Goal: Transaction & Acquisition: Purchase product/service

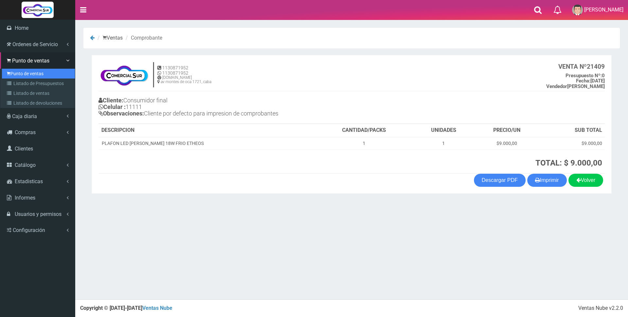
click at [6, 78] on link "Punto de ventas" at bounding box center [38, 74] width 73 height 10
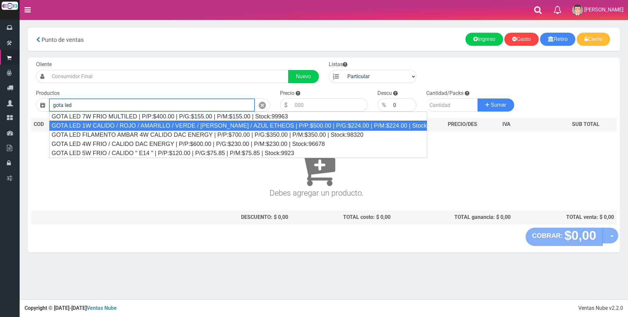
click at [123, 122] on div "GOTA LED 1W CALIDO / ROJO / AMARILLO / VERDE / VIOLETA / AZUL ETHEOS | P/P:$500…" at bounding box center [238, 126] width 378 height 10
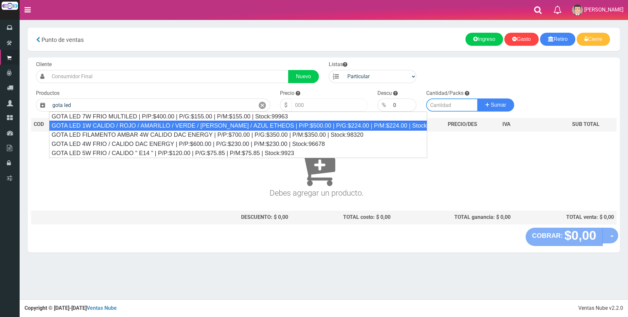
type input "GOTA LED 1W CALIDO / ROJO / AMARILLO / VERDE / VIOLETA / AZUL ETHEOS | P/P:$500…"
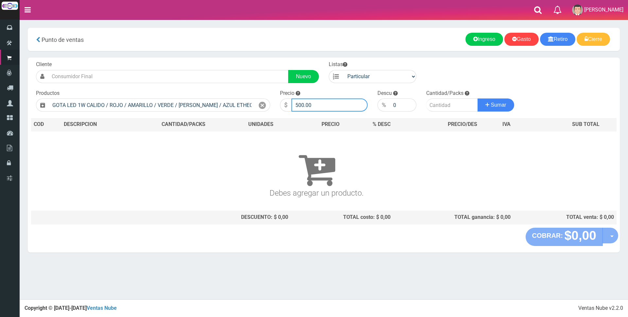
drag, startPoint x: 349, startPoint y: 103, endPoint x: 188, endPoint y: 97, distance: 161.5
click at [188, 61] on form "Cliente Nuevo Listas Particular Gremio Mayoristas" at bounding box center [324, 61] width 586 height 0
type input "2000"
type input "1"
click at [478, 98] on button "Sumar" at bounding box center [496, 104] width 37 height 13
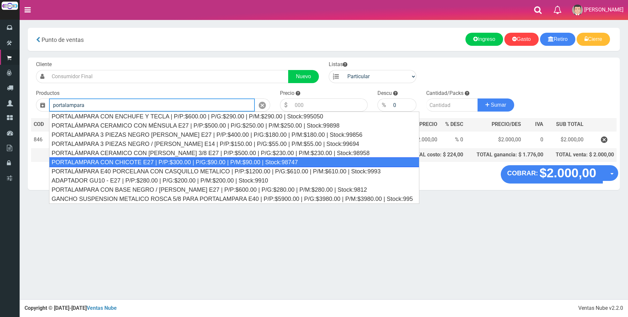
click at [162, 161] on div "PORTALAMPARA CON CHICOTE E27 | P/P:$300.00 | P/G:$90.00 | P/M:$90.00 | Stock:98…" at bounding box center [234, 162] width 371 height 10
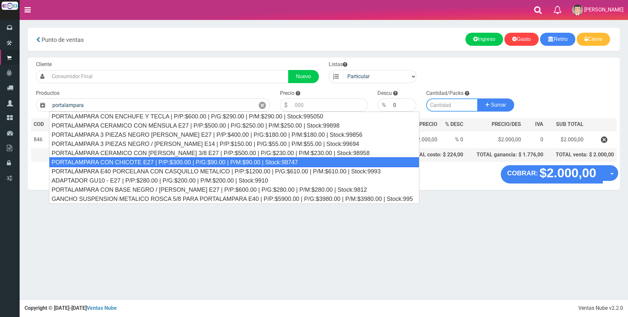
type input "PORTALAMPARA CON CHICOTE E27 | P/P:$300.00 | P/G:$90.00 | P/M:$90.00 | Stock:98…"
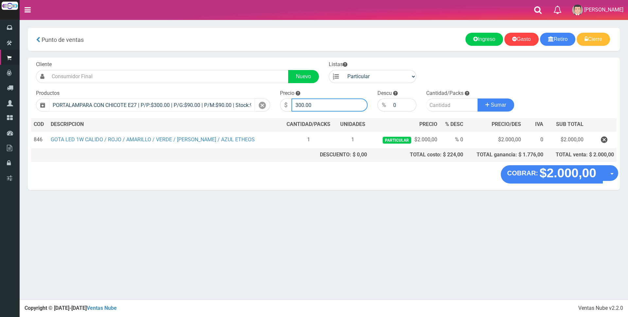
drag, startPoint x: 336, startPoint y: 105, endPoint x: 152, endPoint y: 104, distance: 184.9
click at [153, 61] on form "Cliente Nuevo Listas Particular Gremio Mayoristas" at bounding box center [324, 61] width 586 height 0
type input "3000"
type input "1"
click at [478, 98] on button "Sumar" at bounding box center [496, 104] width 37 height 13
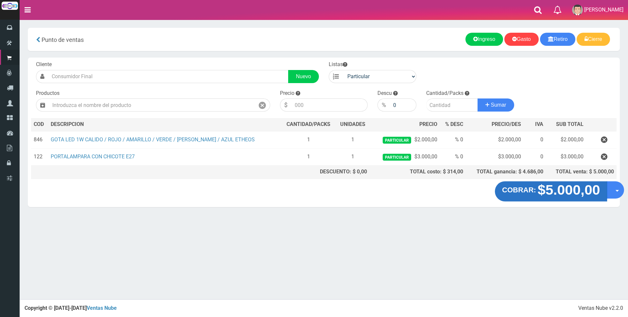
click at [554, 186] on strong "$5.000,00" at bounding box center [569, 189] width 62 height 15
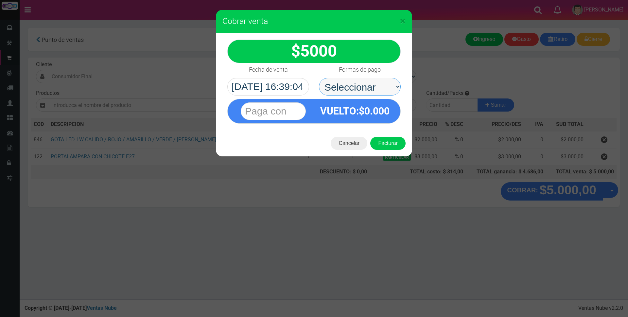
click at [349, 87] on select "Seleccionar Efectivo Tarjeta de Crédito Depósito Débito" at bounding box center [360, 87] width 82 height 18
select select "Tarjeta de Crédito"
click at [319, 78] on select "Seleccionar Efectivo Tarjeta de Crédito Depósito Débito" at bounding box center [360, 87] width 82 height 18
click at [267, 109] on input "text" at bounding box center [273, 111] width 65 height 18
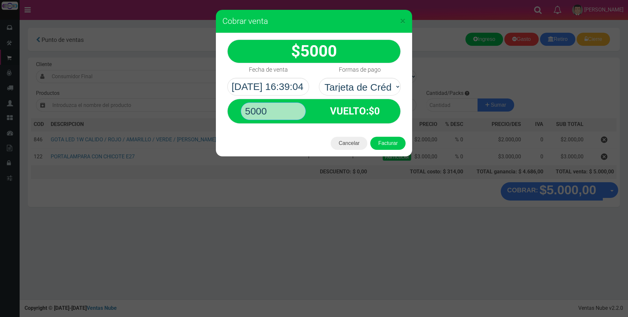
type input "5000"
click at [370, 137] on button "Facturar" at bounding box center [387, 143] width 35 height 13
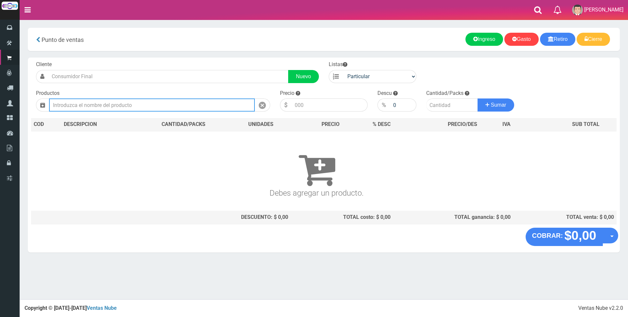
click at [193, 107] on input "text" at bounding box center [152, 104] width 206 height 13
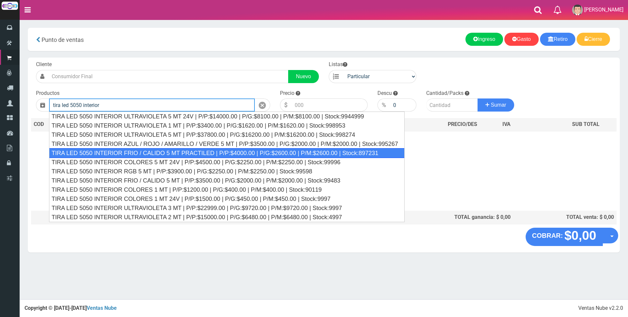
click at [196, 152] on div "TIRA LED 5050 INTERIOR FRIO / CALIDO 5 MT PRACTILED | P/P:$4000.00 | P/G:$2600.…" at bounding box center [227, 153] width 356 height 10
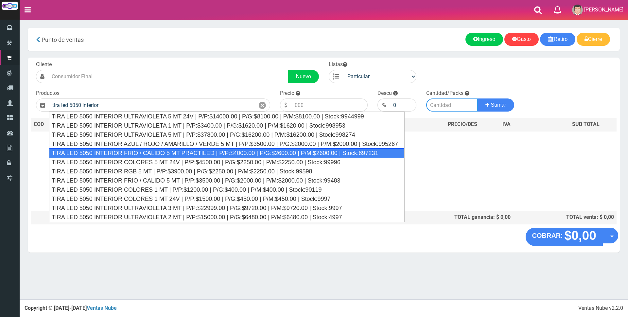
type input "TIRA LED 5050 INTERIOR FRIO / CALIDO 5 MT PRACTILED | P/P:$4000.00 | P/G:$2600.…"
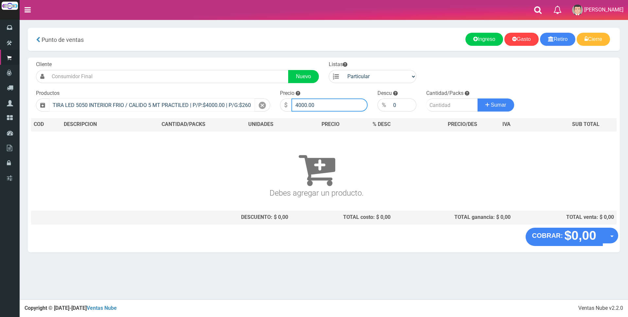
drag, startPoint x: 323, startPoint y: 104, endPoint x: 226, endPoint y: 100, distance: 96.9
click at [228, 61] on form "Cliente Nuevo Listas Particular Gremio Mayoristas" at bounding box center [324, 61] width 586 height 0
type input "13000"
type input "1"
click at [478, 98] on button "Sumar" at bounding box center [496, 104] width 37 height 13
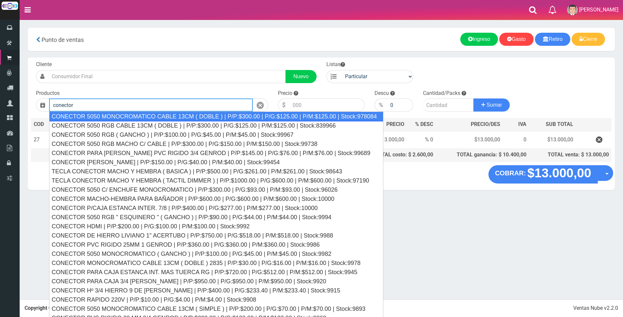
click at [179, 116] on div "CONECTOR 5050 MONOCROMATICO CABLE 13CM ( DOBLE ) | P/P:$300.00 | P/G:$125.00 | …" at bounding box center [216, 117] width 334 height 10
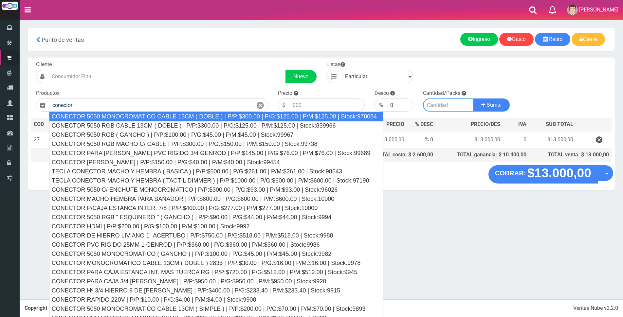
type input "CONECTOR 5050 MONOCROMATICO CABLE 13CM ( DOBLE ) | P/P:$300.00 | P/G:$125.00 | …"
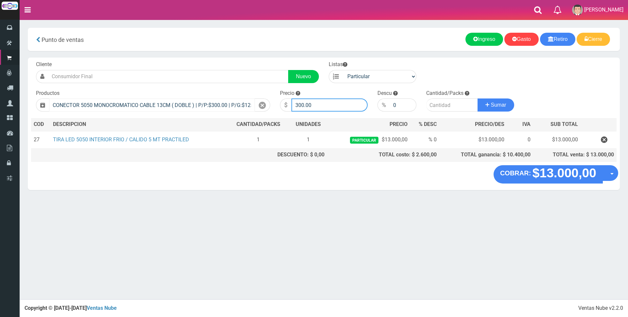
drag, startPoint x: 333, startPoint y: 104, endPoint x: 240, endPoint y: 104, distance: 92.6
click at [243, 61] on form "Cliente Nuevo Listas Particular Gremio Mayoristas" at bounding box center [324, 61] width 586 height 0
type input "1000"
type input "1"
click at [478, 98] on button "Sumar" at bounding box center [496, 104] width 37 height 13
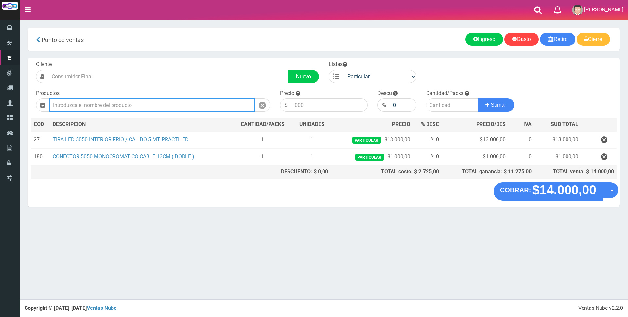
click at [155, 107] on input "text" at bounding box center [152, 104] width 206 height 13
type input "i"
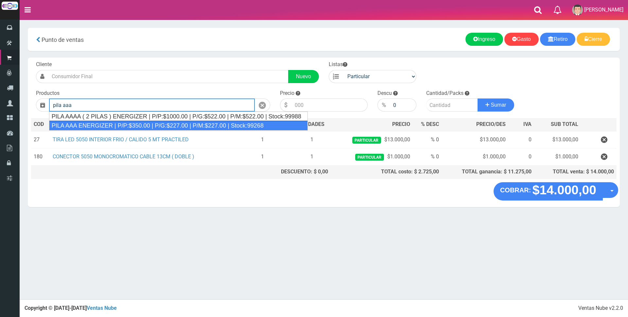
click at [126, 127] on div "PILA AAA ENERGIZER | P/P:$350.00 | P/G:$227.00 | P/M:$227.00 | Stock:99268" at bounding box center [178, 126] width 259 height 10
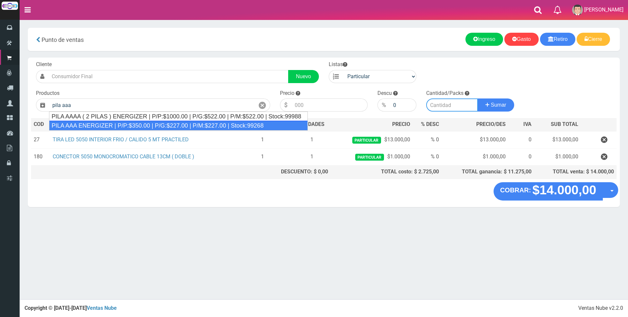
type input "PILA AAA ENERGIZER | P/P:$350.00 | P/G:$227.00 | P/M:$227.00 | Stock:99268"
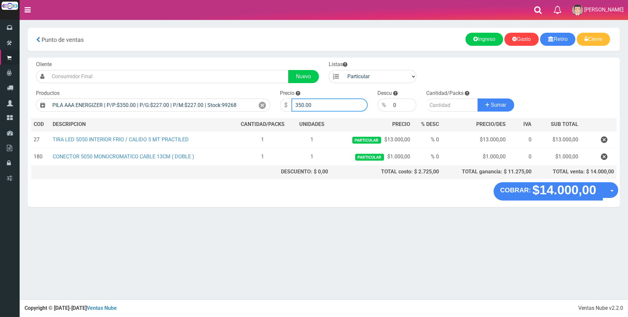
drag, startPoint x: 327, startPoint y: 103, endPoint x: 279, endPoint y: 101, distance: 48.1
click at [278, 103] on div "Precio $ 350.00" at bounding box center [324, 101] width 98 height 22
type input "1700"
type input "4"
click at [478, 98] on button "Sumar" at bounding box center [496, 104] width 37 height 13
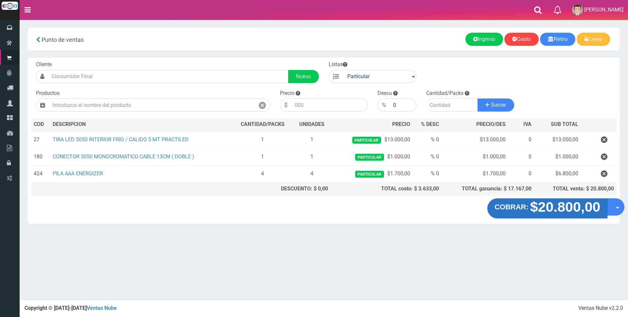
click at [576, 210] on strong "$20.800,00" at bounding box center [565, 206] width 70 height 15
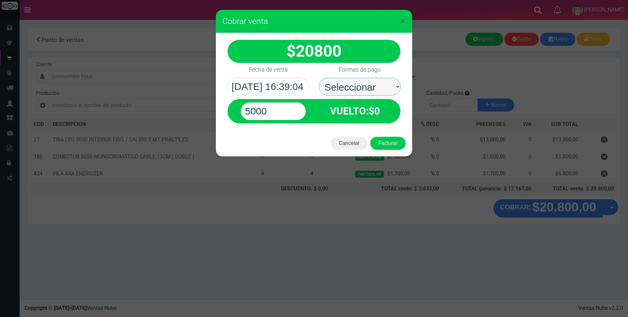
click at [380, 84] on select "Seleccionar Efectivo Tarjeta de Crédito Depósito Débito" at bounding box center [360, 87] width 82 height 18
select select "Tarjeta de Crédito"
click at [319, 78] on select "Seleccionar Efectivo Tarjeta de Crédito Depósito Débito" at bounding box center [360, 87] width 82 height 18
drag, startPoint x: 280, startPoint y: 110, endPoint x: 192, endPoint y: 104, distance: 87.9
click at [192, 104] on div "× Cobrar venta 20800" at bounding box center [314, 158] width 628 height 317
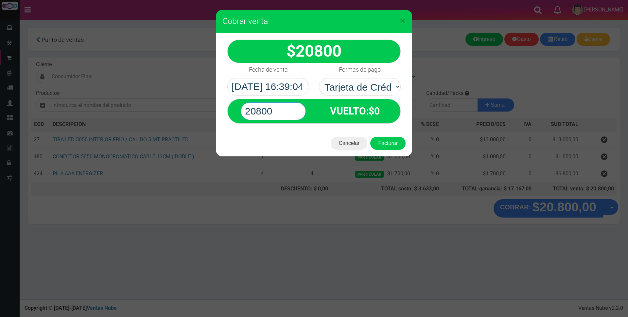
type input "20800"
click at [370, 137] on button "Facturar" at bounding box center [387, 143] width 35 height 13
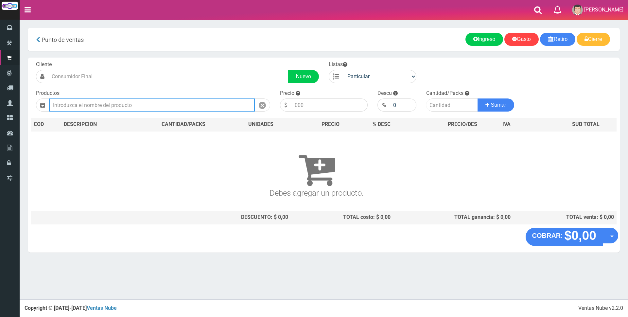
click at [212, 105] on input "text" at bounding box center [152, 104] width 206 height 13
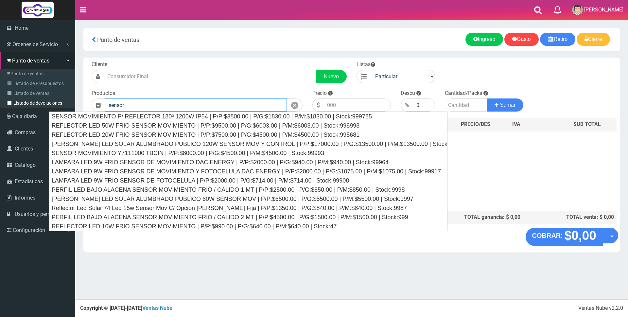
drag, startPoint x: 92, startPoint y: 103, endPoint x: 10, endPoint y: 105, distance: 81.5
click at [10, 105] on div "0 Eliminar" at bounding box center [314, 149] width 628 height 299
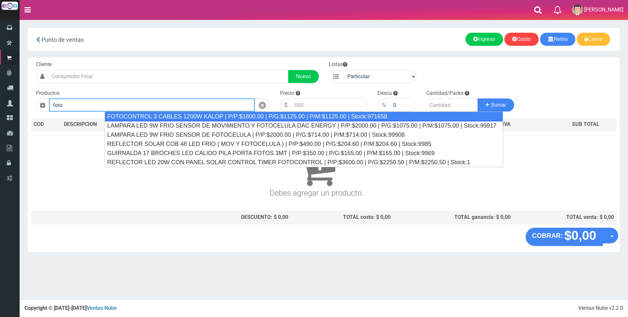
click at [258, 115] on div "FOTOCONTROL 3 CABLES 1200W KALOP | P/P:$1800.00 | P/G:$1125.00 | P/M:$1125.00 |…" at bounding box center [304, 117] width 399 height 10
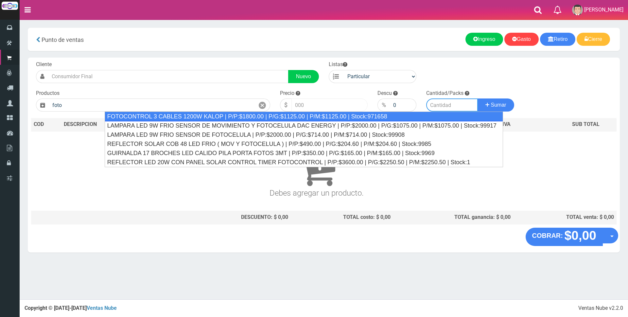
type input "FOTOCONTROL 3 CABLES 1200W KALOP | P/P:$1800.00 | P/G:$1125.00 | P/M:$1125.00 |…"
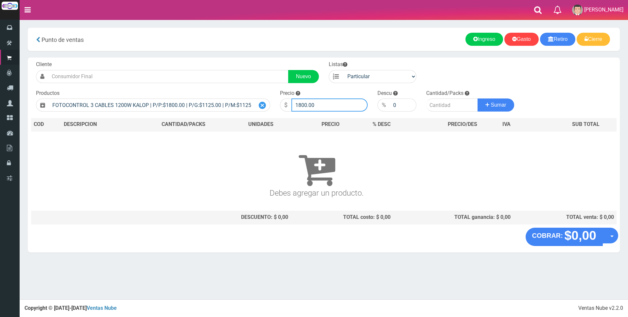
drag, startPoint x: 335, startPoint y: 104, endPoint x: 257, endPoint y: 101, distance: 77.9
click at [264, 61] on form "Cliente Nuevo Listas Particular Gremio Mayoristas" at bounding box center [324, 61] width 586 height 0
type input "9000"
type input "1"
click at [478, 98] on button "Sumar" at bounding box center [496, 104] width 37 height 13
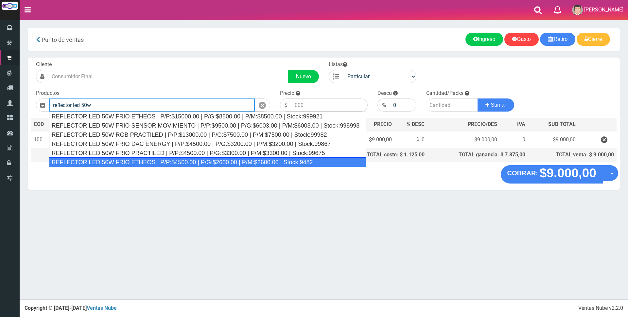
click at [164, 162] on div "REFLECTOR LED 50W FRIO ETHEOS | P/P:$4500.00 | P/G:$2600.00 | P/M:$2600.00 | St…" at bounding box center [207, 162] width 317 height 10
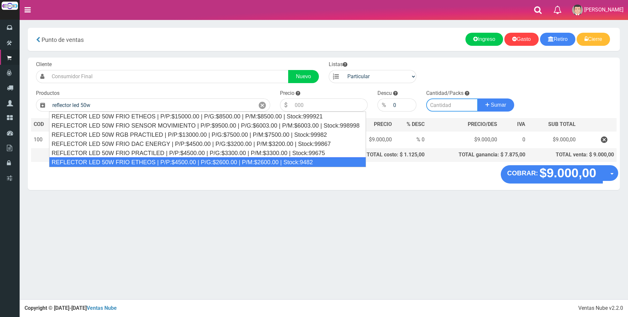
type input "REFLECTOR LED 50W FRIO ETHEOS | P/P:$4500.00 | P/G:$2600.00 | P/M:$2600.00 | St…"
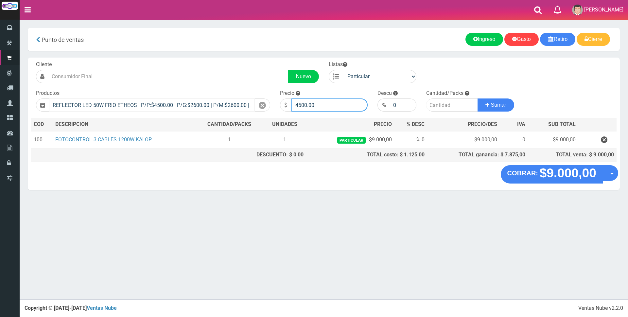
drag, startPoint x: 320, startPoint y: 106, endPoint x: 215, endPoint y: 100, distance: 104.9
click at [215, 61] on form "Cliente Nuevo Listas Particular Gremio Mayoristas" at bounding box center [324, 61] width 586 height 0
type input "12000"
type input "1"
click at [478, 98] on button "Sumar" at bounding box center [496, 104] width 37 height 13
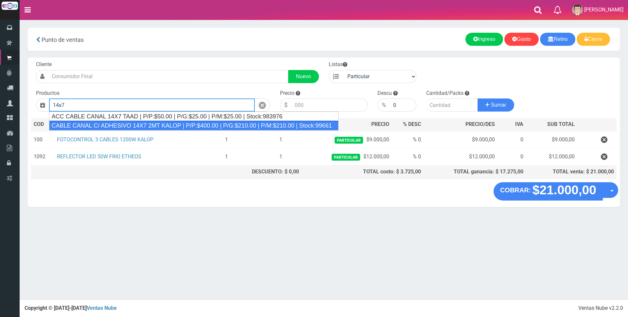
click at [158, 126] on div "CABLE CANAL C/ ADHESIVO 14X7 2MT KALOP | P/P:$400.00 | P/G:$210.00 | P/M:$210.0…" at bounding box center [194, 126] width 290 height 10
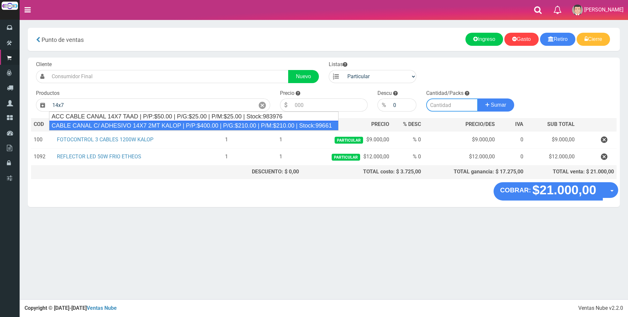
type input "CABLE CANAL C/ ADHESIVO 14X7 2MT KALOP | P/P:$400.00 | P/G:$210.00 | P/M:$210.0…"
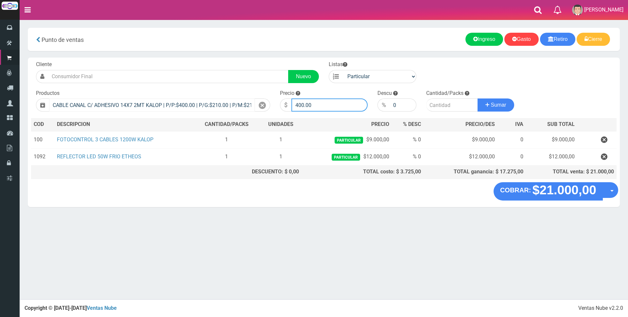
drag, startPoint x: 332, startPoint y: 105, endPoint x: 239, endPoint y: 105, distance: 93.3
click at [239, 61] on form "Cliente Nuevo Listas Particular Gremio Mayoristas" at bounding box center [324, 61] width 586 height 0
type input "1500"
type input "1"
click at [478, 98] on button "Sumar" at bounding box center [496, 104] width 37 height 13
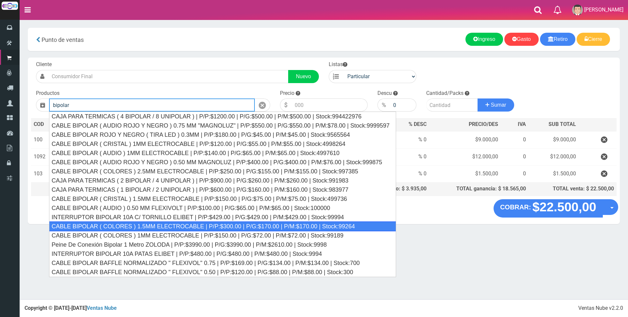
click at [166, 226] on div "CABLE BIPOLAR ( COLORES ) 1.5MM ELECTROCABLE | P/P:$300.00 | P/G:$170.00 | P/M:…" at bounding box center [222, 227] width 347 height 10
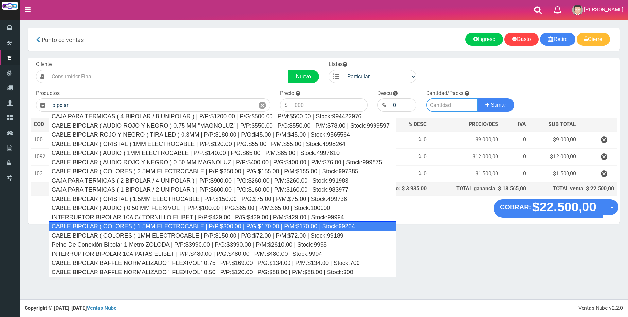
type input "CABLE BIPOLAR ( COLORES ) 1.5MM ELECTROCABLE | P/P:$300.00 | P/G:$170.00 | P/M:…"
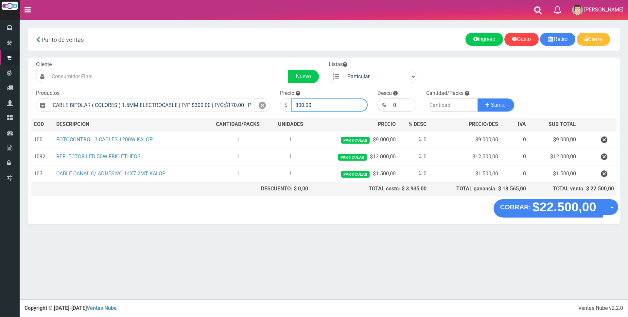
drag, startPoint x: 332, startPoint y: 103, endPoint x: 197, endPoint y: 102, distance: 134.8
click at [197, 61] on form "Cliente Nuevo Listas Particular Gremio Mayoristas" at bounding box center [324, 61] width 586 height 0
type input "950"
type input "5"
click at [478, 98] on button "Sumar" at bounding box center [496, 104] width 37 height 13
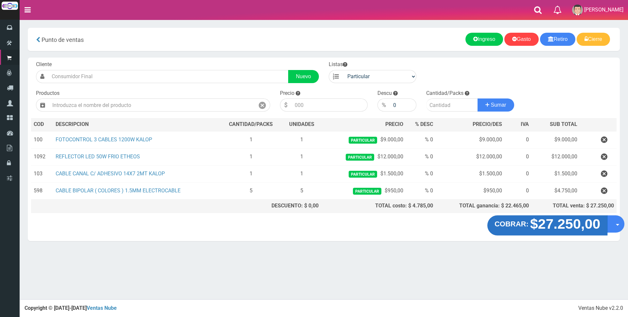
click at [538, 226] on strong "$27.250,00" at bounding box center [565, 223] width 70 height 15
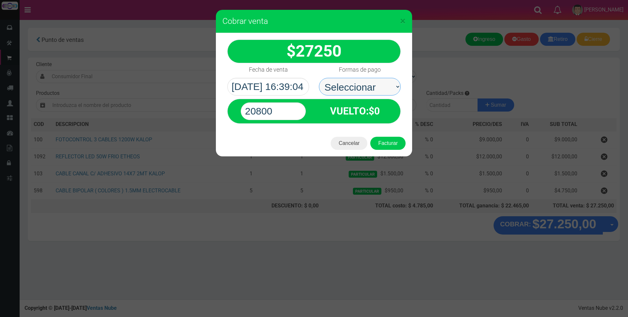
click at [375, 85] on select "Seleccionar Efectivo Tarjeta de Crédito Depósito Débito" at bounding box center [360, 87] width 82 height 18
select select "Efectivo"
click at [319, 78] on select "Seleccionar Efectivo Tarjeta de Crédito Depósito Débito" at bounding box center [360, 87] width 82 height 18
drag, startPoint x: 294, startPoint y: 115, endPoint x: 185, endPoint y: 105, distance: 110.0
click at [186, 105] on div "× Cobrar venta 27250" at bounding box center [314, 158] width 628 height 317
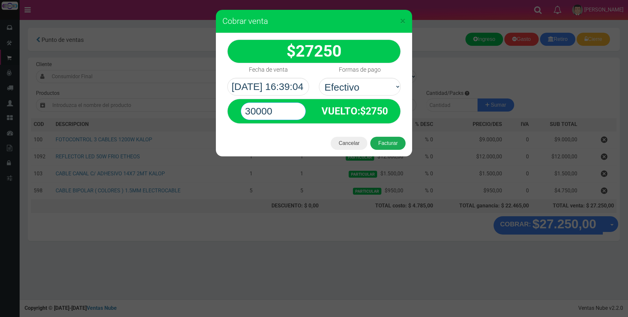
type input "30000"
click at [394, 141] on button "Facturar" at bounding box center [387, 143] width 35 height 13
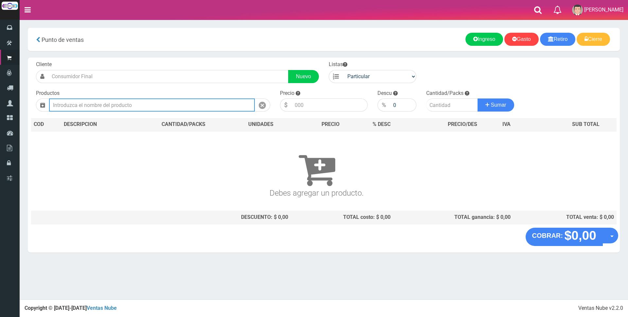
click at [138, 98] on input "text" at bounding box center [152, 104] width 206 height 13
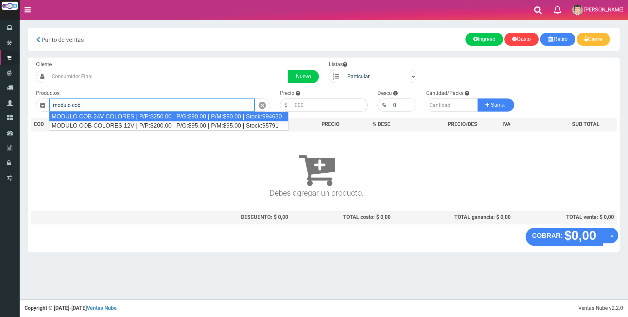
click at [152, 116] on div "MODULO COB 24V COLORES | P/P:$250.00 | P/G:$90.00 | P/M:$90.00 | Stock:994630" at bounding box center [169, 117] width 240 height 10
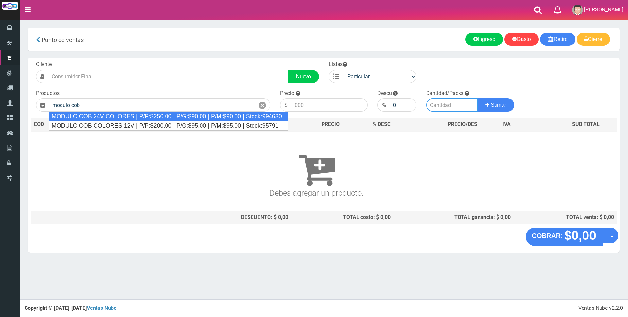
type input "MODULO COB 24V COLORES | P/P:$250.00 | P/G:$90.00 | P/M:$90.00 | Stock:994630"
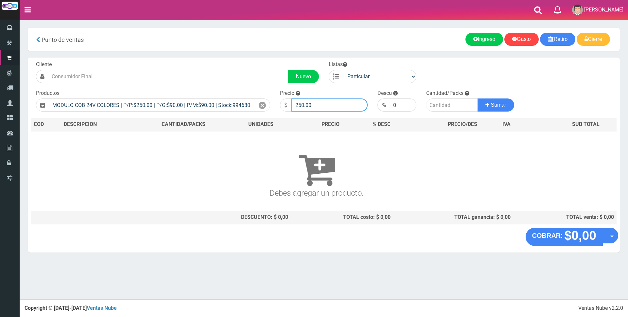
drag, startPoint x: 338, startPoint y: 103, endPoint x: 219, endPoint y: 94, distance: 119.4
click at [219, 61] on form "Cliente Nuevo Listas Particular Gremio Mayoristas" at bounding box center [324, 61] width 586 height 0
type input "600"
type input "6"
click at [478, 98] on button "Sumar" at bounding box center [496, 104] width 37 height 13
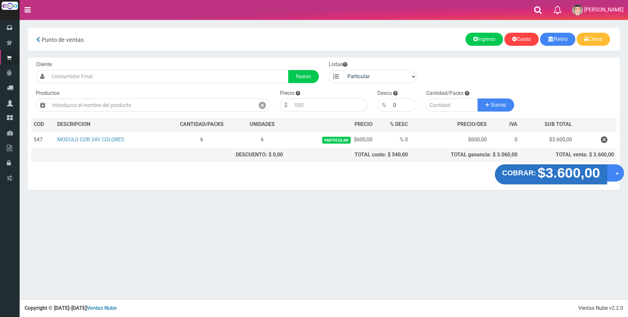
click at [564, 171] on strong "$3.600,00" at bounding box center [569, 172] width 62 height 15
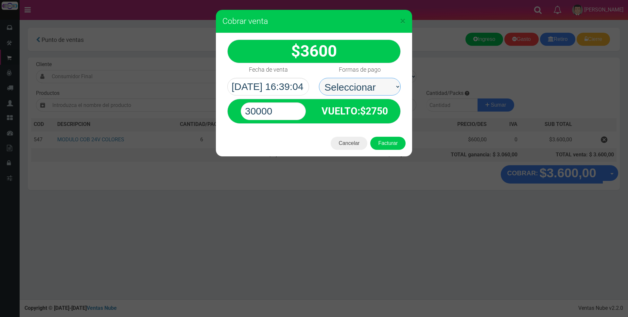
click at [384, 81] on select "Seleccionar Efectivo Tarjeta de Crédito Depósito Débito" at bounding box center [360, 87] width 82 height 18
select select "Efectivo"
click at [319, 78] on select "Seleccionar Efectivo Tarjeta de Crédito Depósito Débito" at bounding box center [360, 87] width 82 height 18
drag, startPoint x: 276, startPoint y: 113, endPoint x: 156, endPoint y: 113, distance: 119.4
click at [158, 113] on div "× Cobrar venta 3600" at bounding box center [314, 158] width 628 height 317
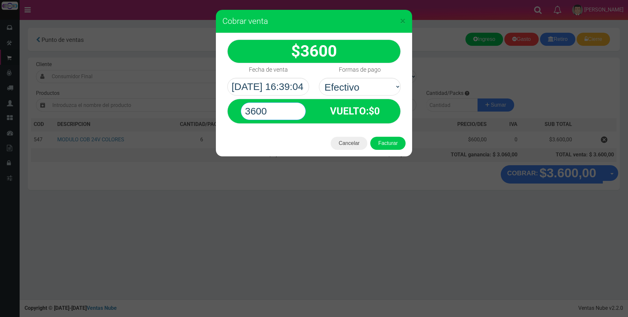
type input "3600"
click at [370, 137] on button "Facturar" at bounding box center [387, 143] width 35 height 13
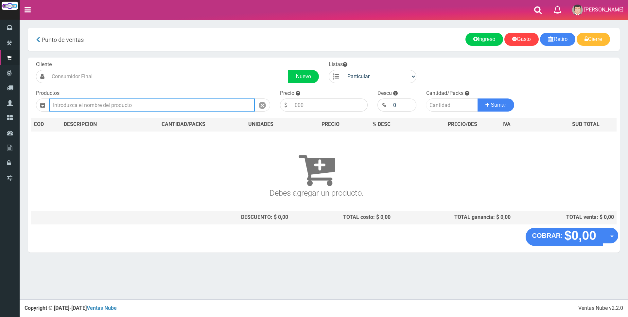
click at [166, 105] on input "text" at bounding box center [152, 104] width 206 height 13
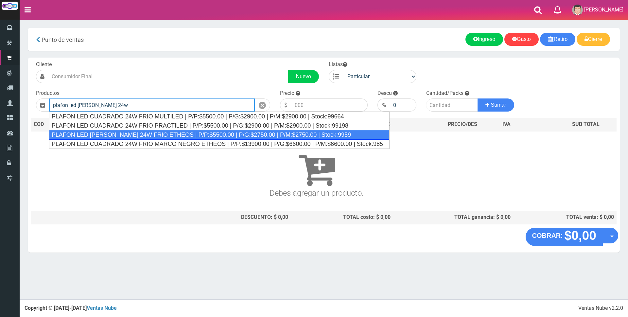
click at [183, 134] on div "PLAFON LED CUADRADO 24W FRIO ETHEOS | P/P:$5500.00 | P/G:$2750.00 | P/M:$2750.0…" at bounding box center [219, 135] width 341 height 10
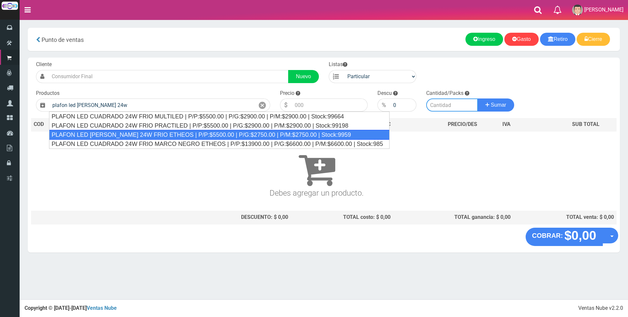
type input "PLAFON LED CUADRADO 24W FRIO ETHEOS | P/P:$5500.00 | P/G:$2750.00 | P/M:$2750.0…"
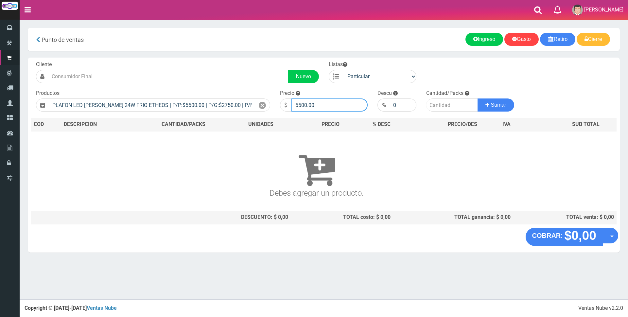
drag, startPoint x: 339, startPoint y: 102, endPoint x: 198, endPoint y: 98, distance: 141.1
click at [199, 61] on form "Cliente Nuevo Listas Particular Gremio Mayoristas" at bounding box center [324, 61] width 586 height 0
type input "16000"
type input "1"
click at [478, 98] on button "Sumar" at bounding box center [496, 104] width 37 height 13
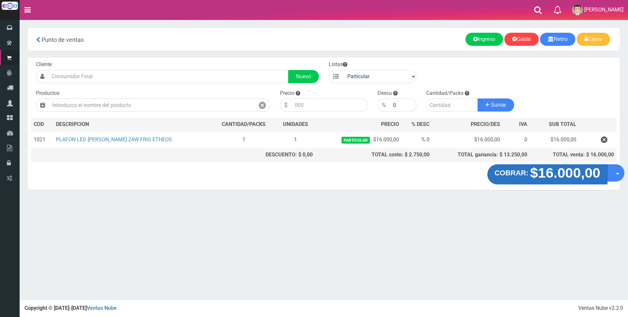
click at [562, 174] on strong "$16.000,00" at bounding box center [565, 172] width 70 height 15
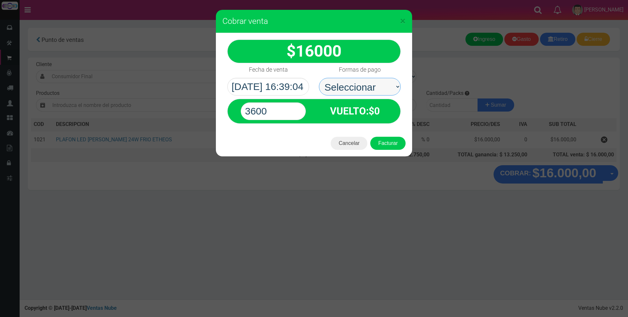
click at [352, 87] on select "Seleccionar Efectivo Tarjeta de Crédito Depósito Débito" at bounding box center [360, 87] width 82 height 18
select select "Efectivo"
click at [319, 78] on select "Seleccionar Efectivo Tarjeta de Crédito Depósito Débito" at bounding box center [360, 87] width 82 height 18
drag, startPoint x: 289, startPoint y: 111, endPoint x: 173, endPoint y: 108, distance: 115.9
click at [173, 108] on div "× Cobrar venta 16000" at bounding box center [314, 158] width 628 height 317
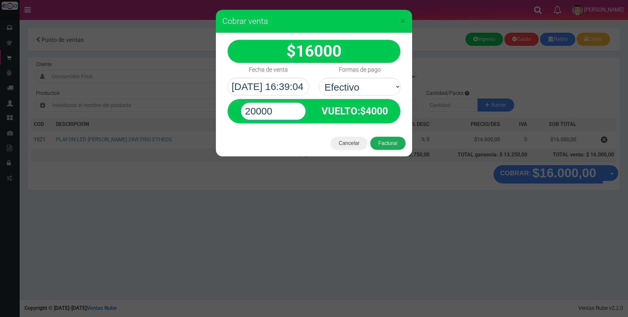
type input "20000"
click at [394, 143] on button "Facturar" at bounding box center [387, 143] width 35 height 13
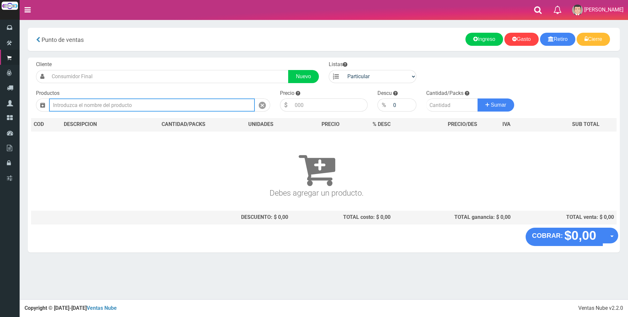
click at [206, 106] on input "text" at bounding box center [152, 104] width 206 height 13
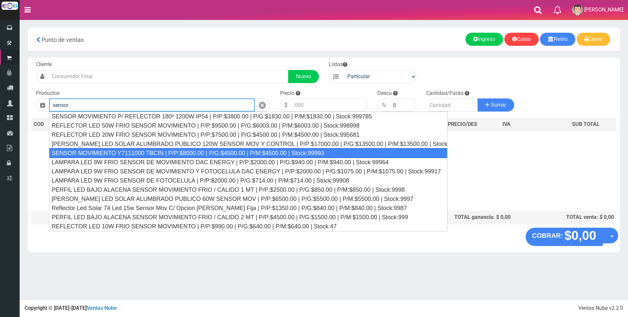
click at [179, 150] on div "SENSOR MOVIMIENTO Y7111000 TBCIN | P/P:$8000.00 | P/G:$4500.00 | P/M:$4500.00 |…" at bounding box center [248, 153] width 399 height 10
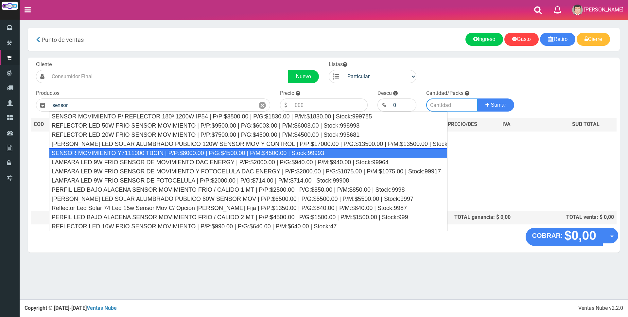
type input "SENSOR MOVIMIENTO Y7111000 TBCIN | P/P:$8000.00 | P/G:$4500.00 | P/M:$4500.00 |…"
type input "8000.00"
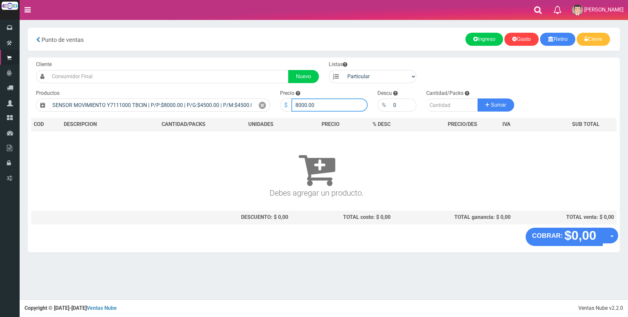
drag, startPoint x: 340, startPoint y: 100, endPoint x: 288, endPoint y: 103, distance: 52.5
click at [288, 103] on div "$ 8000.00" at bounding box center [324, 104] width 88 height 13
click at [441, 105] on input "number" at bounding box center [452, 104] width 52 height 13
type input "1"
click at [478, 98] on button "Sumar" at bounding box center [496, 104] width 37 height 13
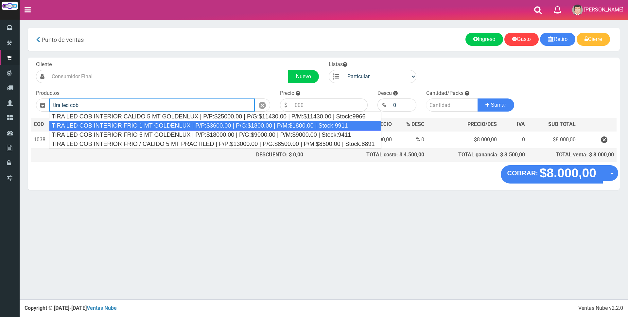
drag, startPoint x: 161, startPoint y: 124, endPoint x: 294, endPoint y: 114, distance: 133.9
click at [161, 124] on div "TIRA LED COB INTERIOR FRIO 1 MT GOLDENLUX | P/P:$3600.00 | P/G:$1800.00 | P/M:$…" at bounding box center [215, 126] width 332 height 10
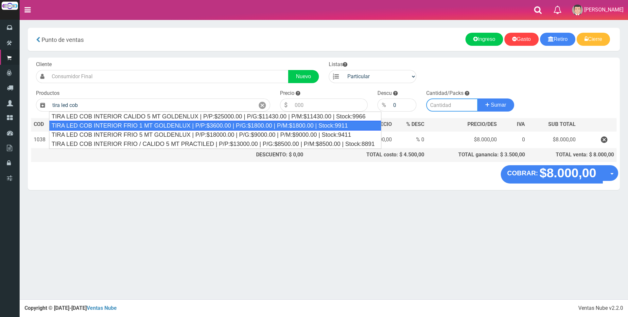
type input "TIRA LED COB INTERIOR FRIO 1 MT GOLDENLUX | P/P:$3600.00 | P/G:$1800.00 | P/M:$…"
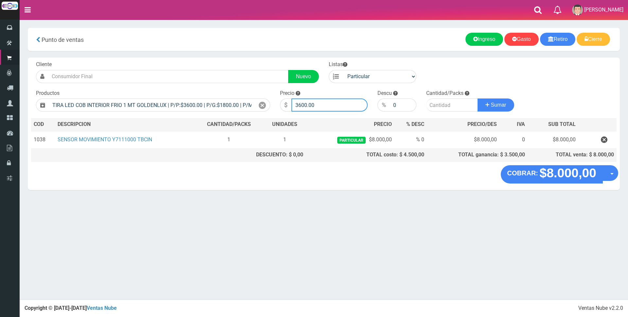
drag, startPoint x: 328, startPoint y: 105, endPoint x: 272, endPoint y: 105, distance: 56.0
click at [272, 61] on form "Cliente Nuevo Listas Particular Gremio Mayoristas" at bounding box center [324, 61] width 586 height 0
type input "9000"
type input "2"
click at [478, 98] on button "Sumar" at bounding box center [496, 104] width 37 height 13
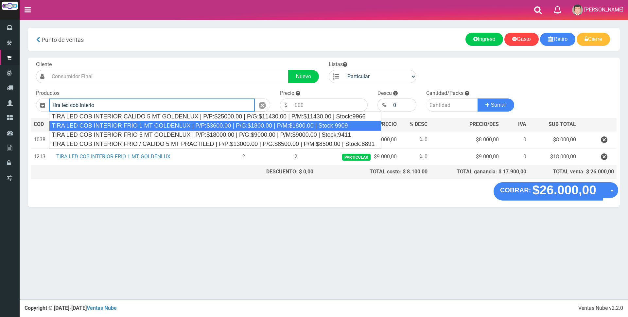
click at [219, 129] on div "TIRA LED COB INTERIOR FRIO 1 MT GOLDENLUX | P/P:$3600.00 | P/G:$1800.00 | P/M:$…" at bounding box center [215, 126] width 332 height 10
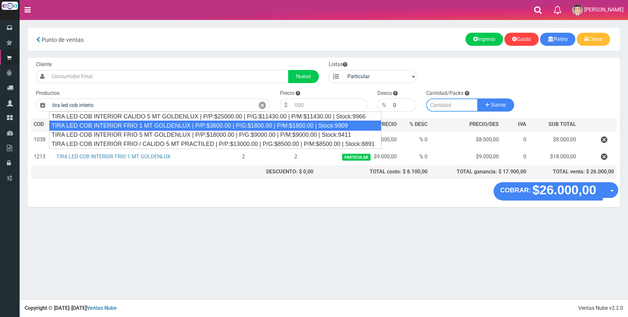
type input "TIRA LED COB INTERIOR FRIO 1 MT GOLDENLUX | P/P:$3600.00 | P/G:$1800.00 | P/M:$…"
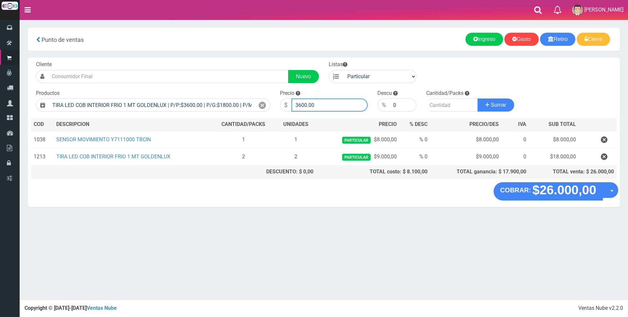
drag, startPoint x: 333, startPoint y: 99, endPoint x: 275, endPoint y: 97, distance: 58.3
click at [275, 61] on form "Cliente Nuevo Listas Particular Gremio Mayoristas" at bounding box center [324, 61] width 586 height 0
type input "9000"
type input "3"
click at [478, 98] on button "Sumar" at bounding box center [496, 104] width 37 height 13
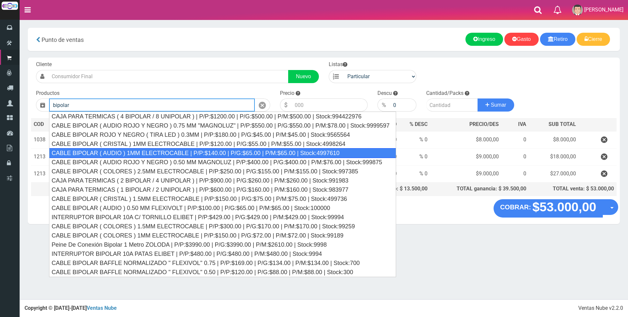
click at [214, 152] on div "CABLE BIPOLAR ( AUDIO ) 1MM ELECTROCABLE | P/P:$140.00 | P/G:$65.00 | P/M:$65.0…" at bounding box center [222, 153] width 347 height 10
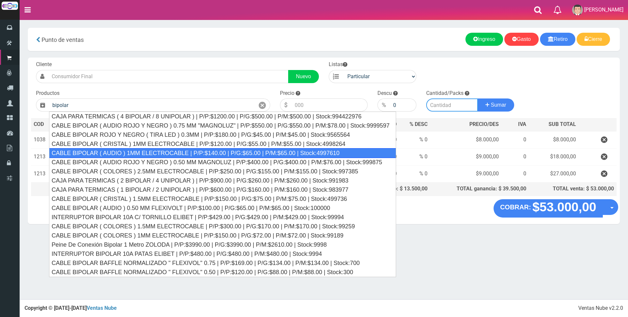
type input "CABLE BIPOLAR ( AUDIO ) 1MM ELECTROCABLE | P/P:$140.00 | P/G:$65.00 | P/M:$65.0…"
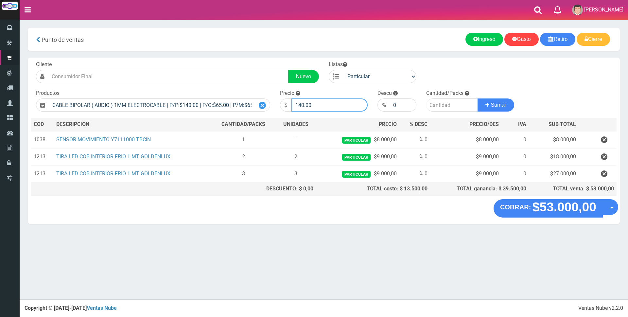
drag, startPoint x: 327, startPoint y: 103, endPoint x: 262, endPoint y: 104, distance: 64.8
click at [262, 61] on form "Cliente Nuevo Listas Particular Gremio Mayoristas" at bounding box center [324, 61] width 586 height 0
type input "1000"
type input "1"
click at [478, 98] on button "Sumar" at bounding box center [496, 104] width 37 height 13
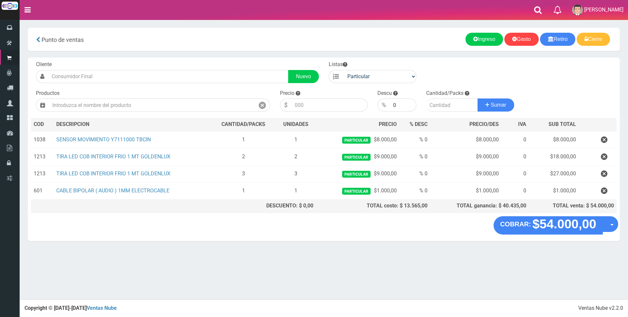
click at [254, 241] on section "× Titulo del Msj texto Mas Texto Cancelar Aceptar Punto de ventas Ingreso" at bounding box center [324, 138] width 609 height 236
click at [220, 229] on "COBRAR: $54.000,00 Opciones Hacer Devolucion Crear presupuesto" at bounding box center [323, 225] width 589 height 18
click at [612, 227] on button "Opciones" at bounding box center [615, 223] width 17 height 17
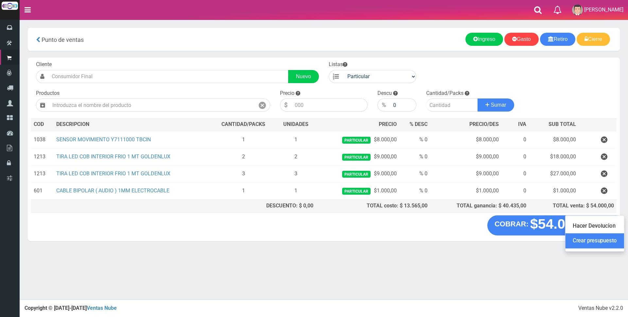
click at [607, 238] on link "Crear presupuesto" at bounding box center [595, 241] width 59 height 15
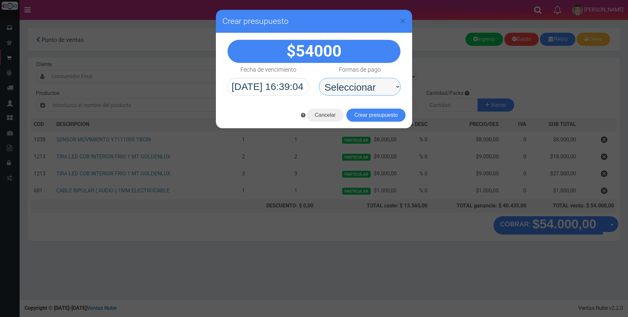
click at [360, 78] on select "Seleccionar Efectivo Tarjeta de Crédito Depósito Débito" at bounding box center [360, 87] width 82 height 18
select select "Depósito"
click at [319, 78] on select "Seleccionar Efectivo Tarjeta de Crédito Depósito Débito" at bounding box center [360, 87] width 82 height 18
click at [377, 117] on button "Crear presupuesto" at bounding box center [376, 115] width 59 height 13
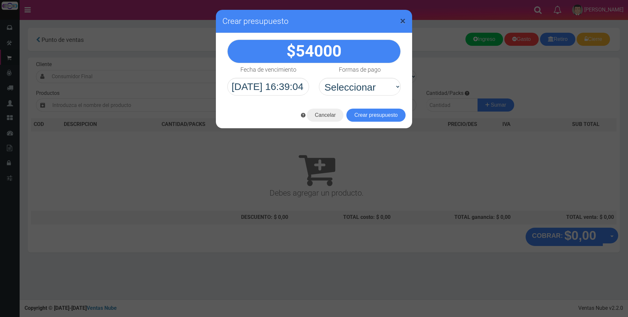
click at [401, 24] on span "×" at bounding box center [403, 21] width 6 height 12
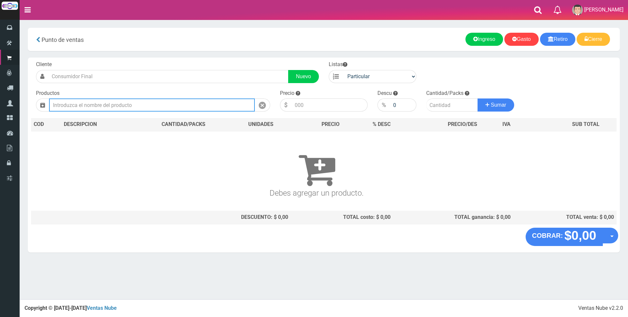
click at [161, 102] on input "text" at bounding box center [152, 104] width 206 height 13
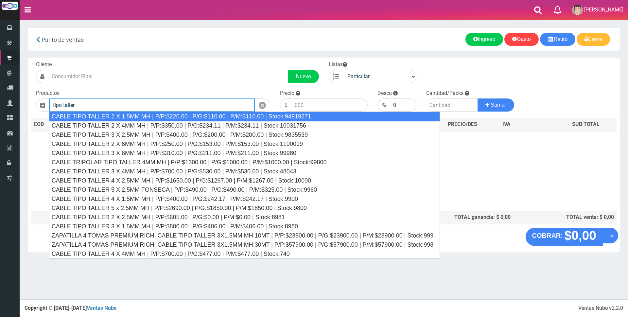
click at [163, 114] on div "CABLE TIPO TALLER 2 X 1.5MM MH | P/P:$220.00 | P/G:$110.00 | P/M:$110.00 | Stoc…" at bounding box center [244, 117] width 391 height 10
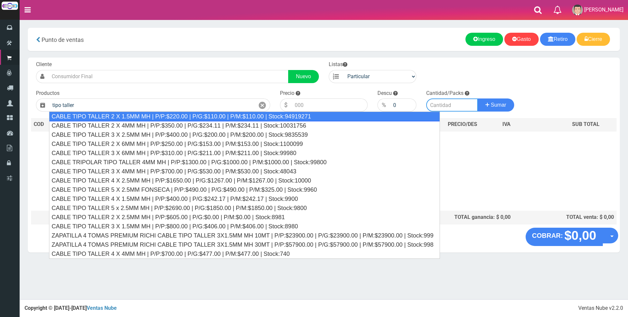
type input "CABLE TIPO TALLER 2 X 1.5MM MH | P/P:$220.00 | P/G:$110.00 | P/M:$110.00 | Stoc…"
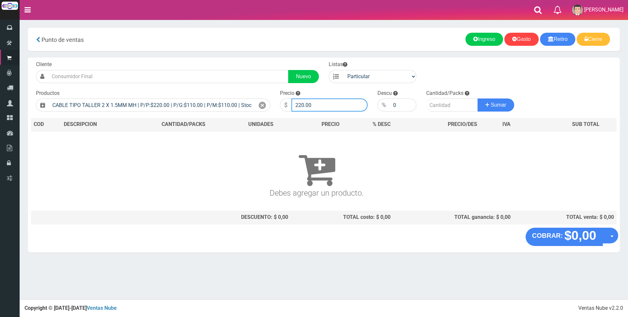
drag, startPoint x: 331, startPoint y: 105, endPoint x: 211, endPoint y: 97, distance: 120.7
click at [211, 61] on form "Cliente Nuevo Listas Particular Gremio Mayoristas" at bounding box center [324, 61] width 586 height 0
type input "1200"
type input "2"
click at [478, 98] on button "Sumar" at bounding box center [496, 104] width 37 height 13
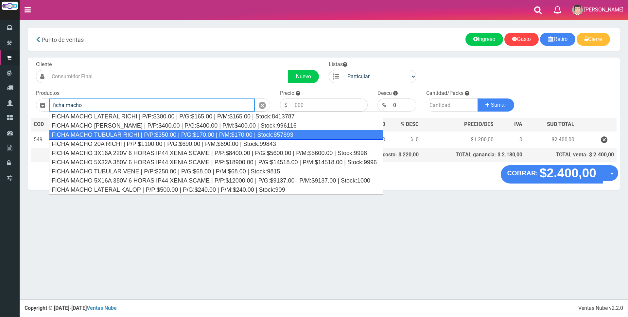
click at [158, 132] on div "FICHA MACHO TUBULAR RICHI | P/P:$350.00 | P/G:$170.00 | P/M:$170.00 | Stock:857…" at bounding box center [216, 135] width 334 height 10
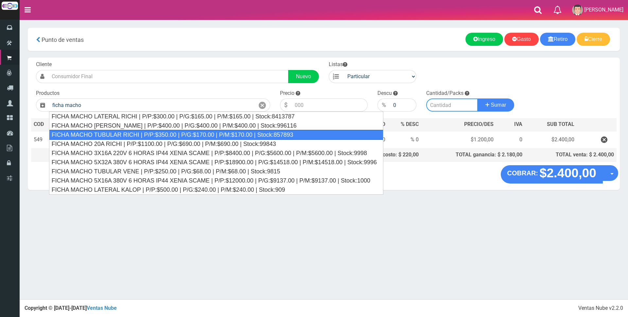
type input "FICHA MACHO TUBULAR RICHI | P/P:$350.00 | P/G:$170.00 | P/M:$170.00 | Stock:857…"
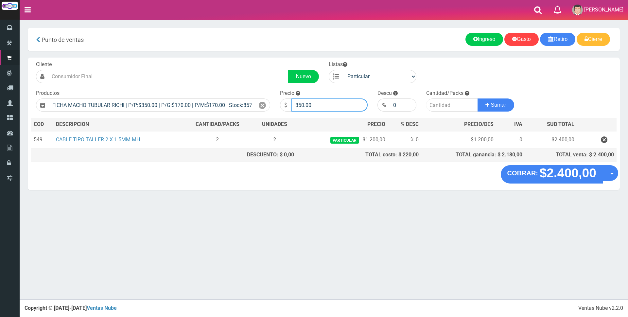
drag, startPoint x: 325, startPoint y: 102, endPoint x: 204, endPoint y: 96, distance: 121.2
click at [204, 61] on form "Cliente Nuevo Listas Particular Gremio Mayoristas" at bounding box center [324, 61] width 586 height 0
type input "3000"
type input "1"
click at [478, 98] on button "Sumar" at bounding box center [496, 104] width 37 height 13
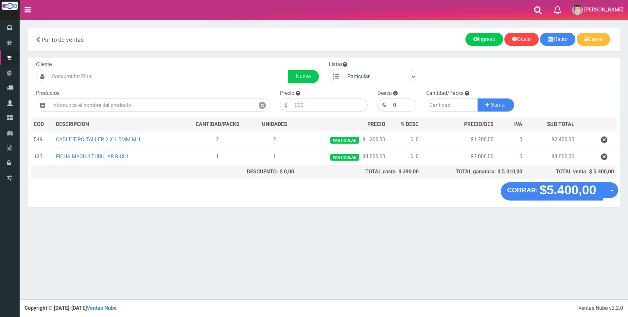
click at [516, 6] on nav "Toggle navigation 0 Eliminar Luciana Mensajes Mi Cuenta" at bounding box center [324, 10] width 609 height 20
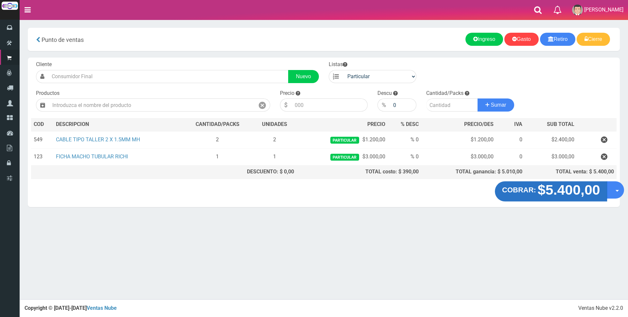
click at [559, 193] on strong "$5.400,00" at bounding box center [569, 189] width 62 height 15
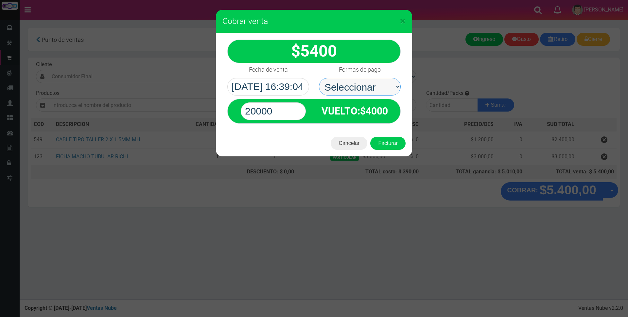
click at [362, 81] on select "Seleccionar Efectivo Tarjeta de Crédito Depósito Débito" at bounding box center [360, 87] width 82 height 18
select select "Efectivo"
click at [319, 78] on select "Seleccionar Efectivo Tarjeta de Crédito Depósito Débito" at bounding box center [360, 87] width 82 height 18
drag, startPoint x: 294, startPoint y: 115, endPoint x: 201, endPoint y: 112, distance: 92.7
click at [200, 113] on div "× Cobrar venta 5400" at bounding box center [314, 158] width 628 height 317
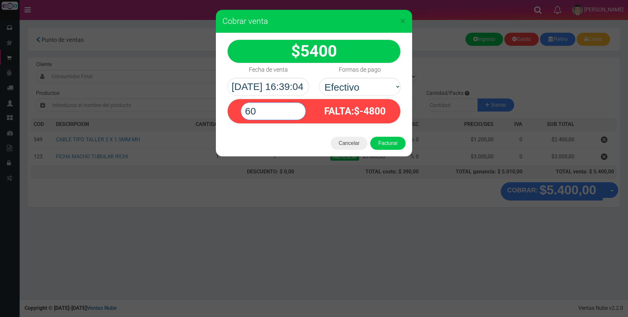
type input "6"
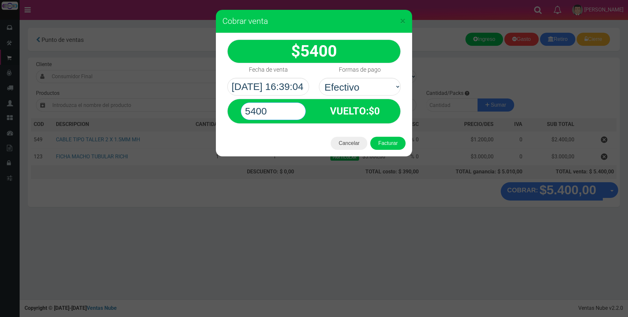
type input "5400"
click at [370, 137] on button "Facturar" at bounding box center [387, 143] width 35 height 13
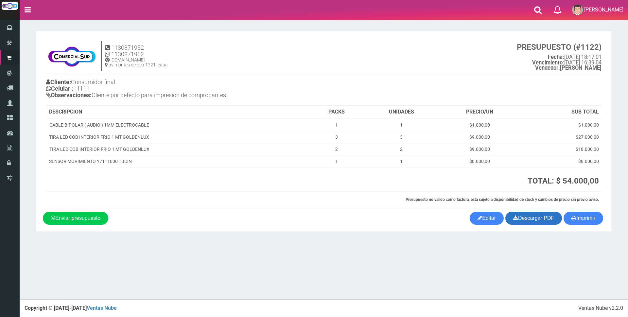
click at [528, 219] on link "Descargar PDF" at bounding box center [534, 218] width 57 height 13
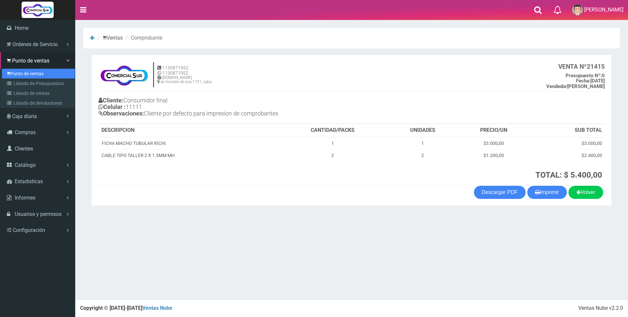
click at [23, 69] on link "Punto de ventas" at bounding box center [38, 74] width 73 height 10
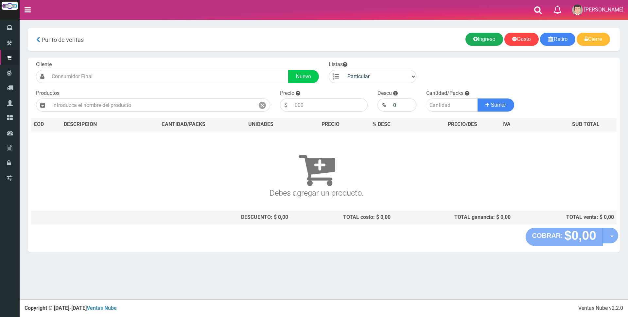
click at [473, 39] on icon at bounding box center [475, 38] width 5 height 9
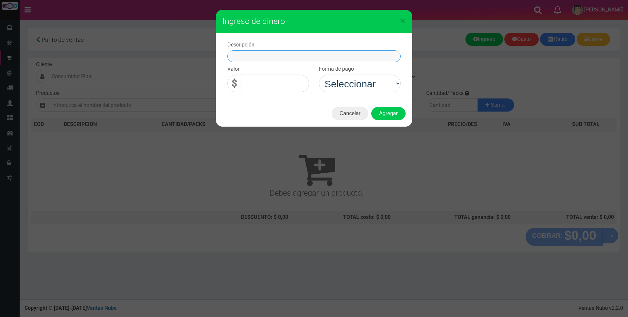
click at [313, 58] on input "text" at bounding box center [313, 56] width 173 height 12
click at [258, 54] on input "text" at bounding box center [313, 56] width 173 height 12
type input "ingreso diner"
click at [298, 80] on input "0,00" at bounding box center [275, 84] width 68 height 18
type input "1.400,00"
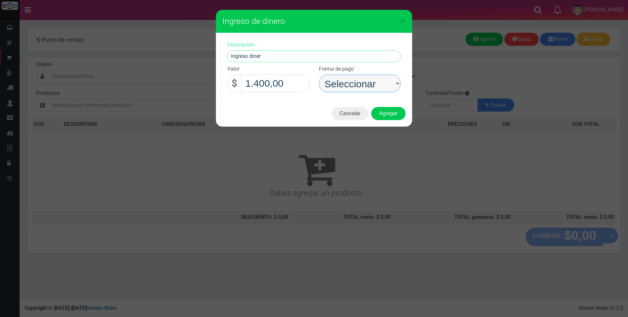
click at [362, 88] on select "Seleccionar Efectivo Tarjeta de Crédito Depósito Débito" at bounding box center [360, 84] width 82 height 18
select select "Efectivo"
click at [319, 75] on select "Seleccionar Efectivo Tarjeta de Crédito Depósito Débito" at bounding box center [360, 84] width 82 height 18
click at [387, 113] on button "Agregar" at bounding box center [388, 113] width 34 height 13
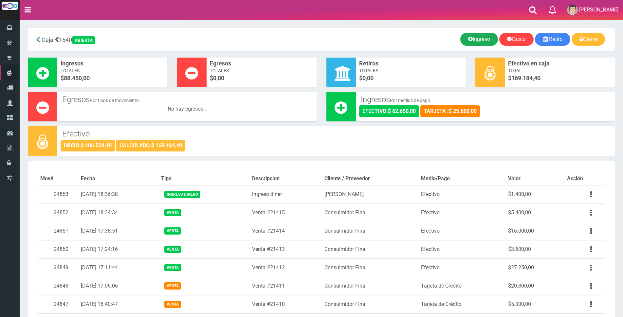
click at [468, 40] on link "Ingreso" at bounding box center [479, 39] width 38 height 13
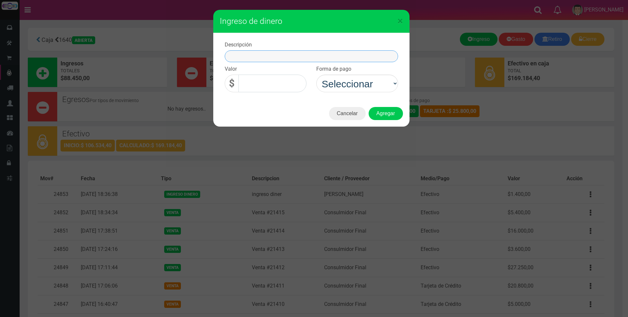
click at [254, 59] on input "text" at bounding box center [311, 56] width 173 height 12
type input "ingreso diner"
type input "1.200,00"
click at [363, 84] on select "Seleccionar Efectivo Tarjeta de Crédito Depósito Débito" at bounding box center [357, 84] width 82 height 18
select select "Efectivo"
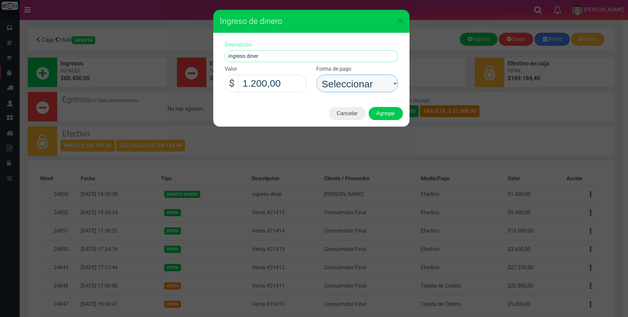
click at [316, 75] on select "Seleccionar Efectivo Tarjeta de Crédito Depósito Débito" at bounding box center [357, 84] width 82 height 18
click at [378, 111] on button "Agregar" at bounding box center [386, 113] width 34 height 13
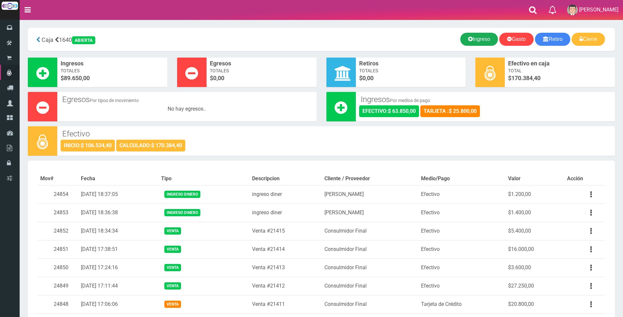
click at [486, 41] on link "Ingreso" at bounding box center [479, 39] width 38 height 13
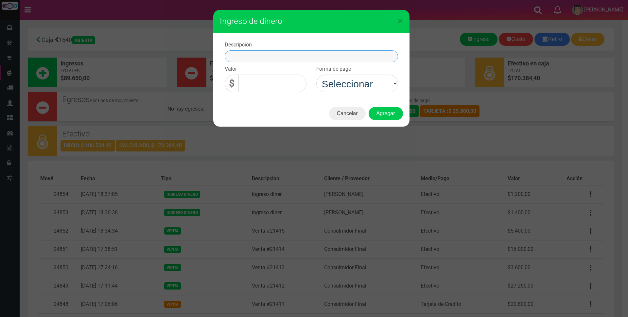
click at [282, 56] on input "text" at bounding box center [311, 56] width 173 height 12
type input "ingreso dinero"
click at [284, 81] on input "0,00" at bounding box center [273, 84] width 68 height 18
type input "1.000,00"
click at [352, 80] on select "Seleccionar Efectivo Tarjeta de Crédito Depósito Débito" at bounding box center [357, 84] width 82 height 18
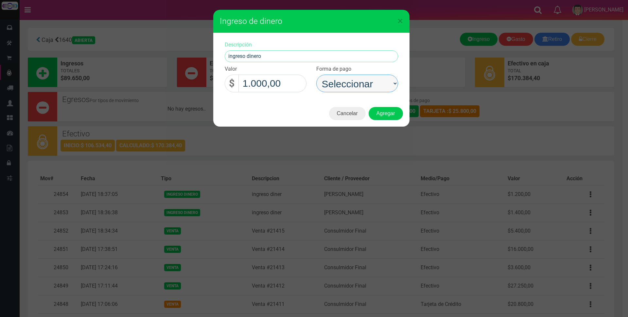
select select "Efectivo"
click at [316, 75] on select "Seleccionar Efectivo Tarjeta de Crédito Depósito Débito" at bounding box center [357, 84] width 82 height 18
click at [384, 117] on button "Agregar" at bounding box center [386, 113] width 34 height 13
